Goal: Navigation & Orientation: Go to known website

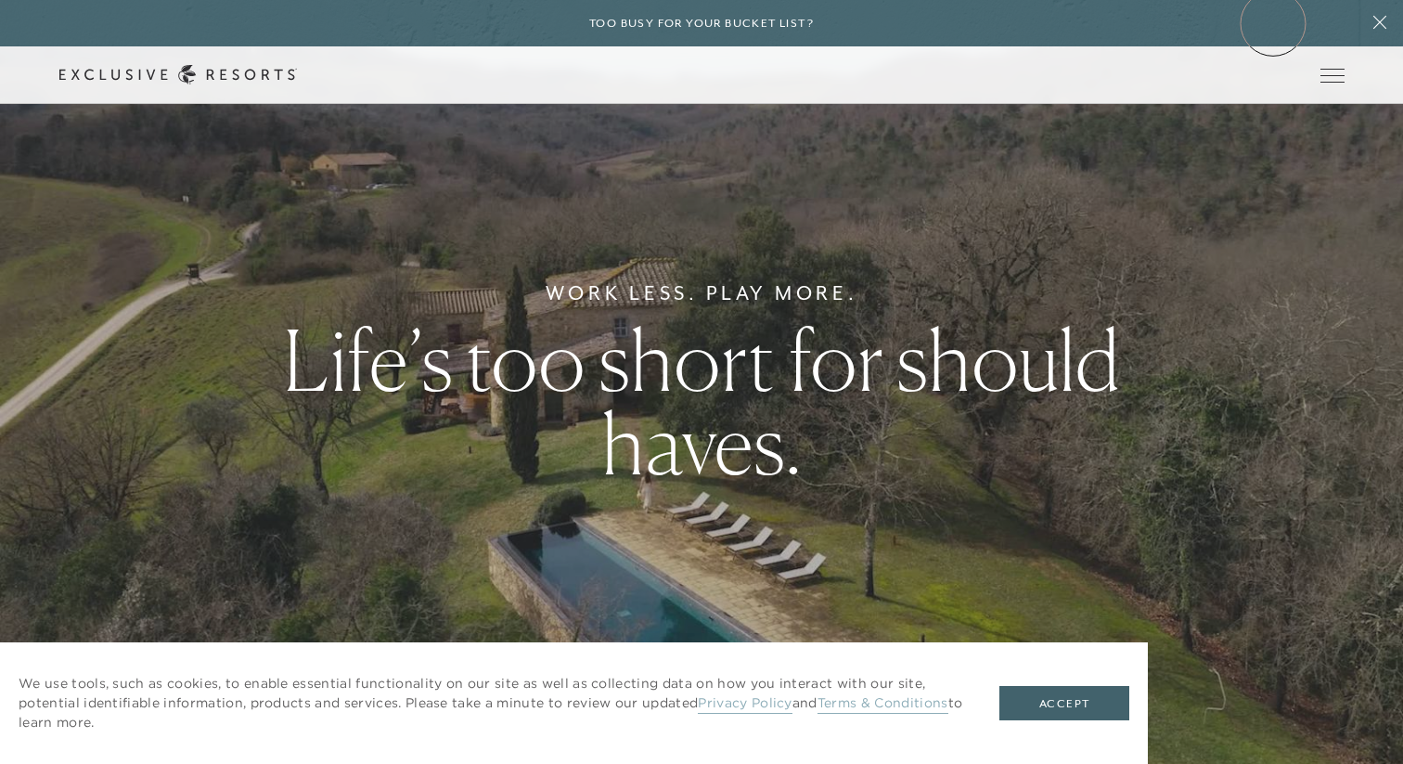
click at [1273, 23] on div "Too busy for your bucket list?" at bounding box center [701, 23] width 1403 height 46
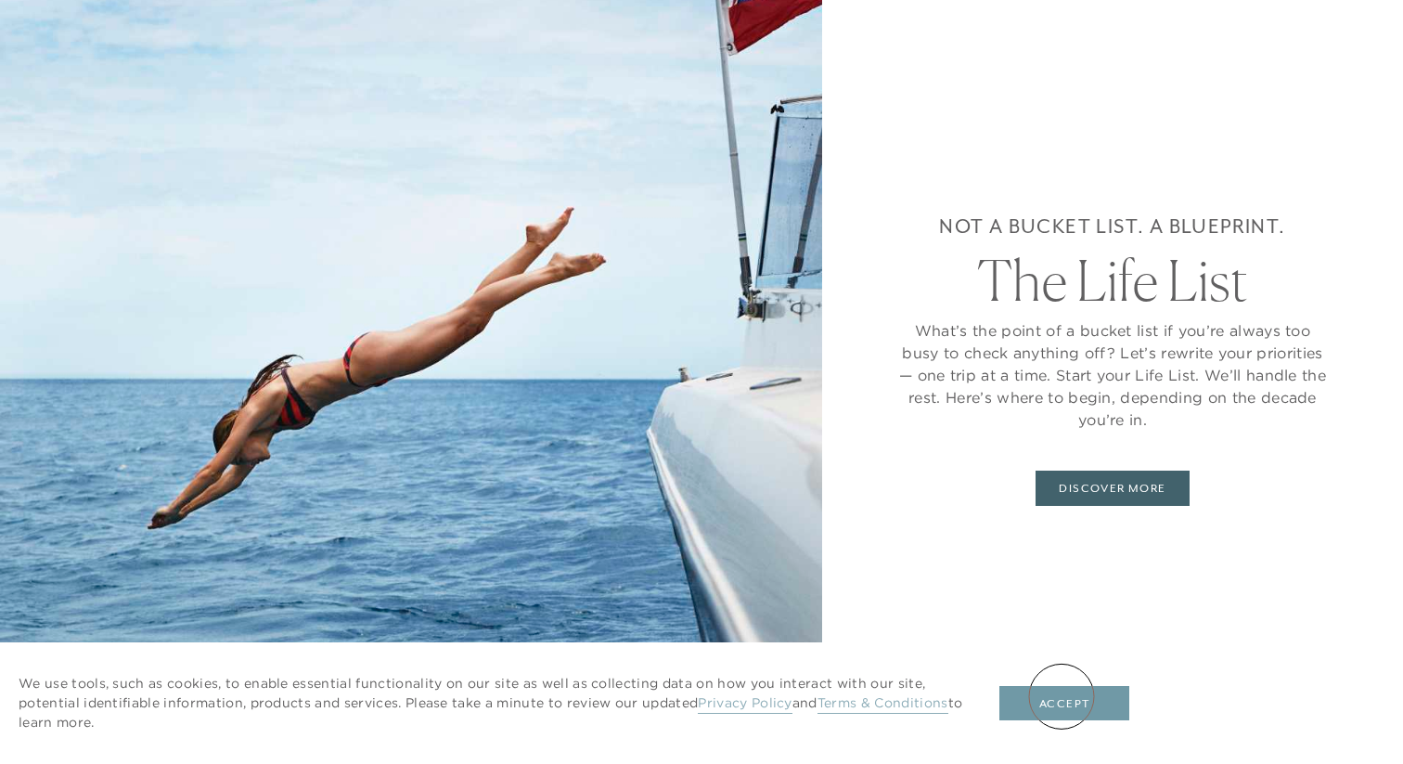
click at [1061, 696] on button "Accept" at bounding box center [1064, 703] width 130 height 35
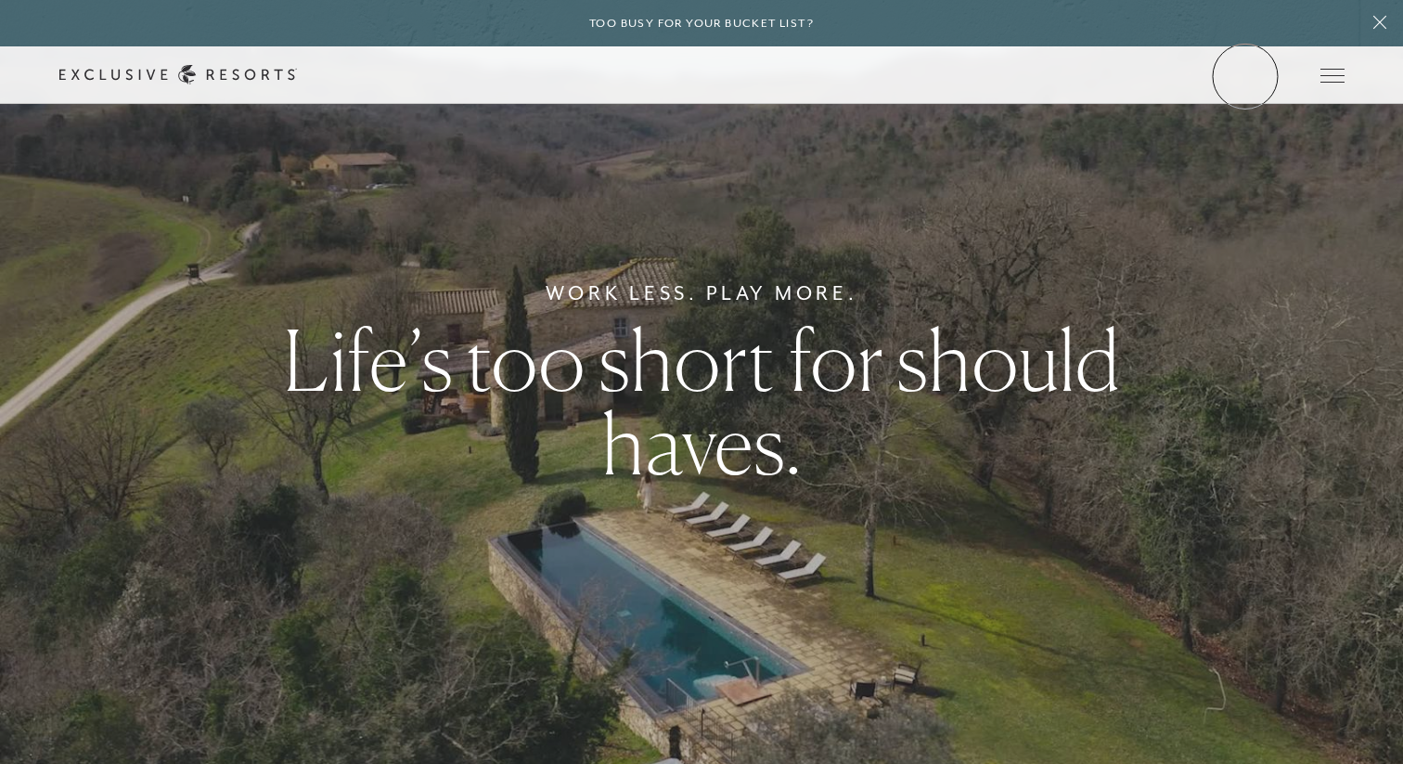
click at [0, 0] on link "Member Login" at bounding box center [0, 0] width 0 height 0
